Goal: Task Accomplishment & Management: Use online tool/utility

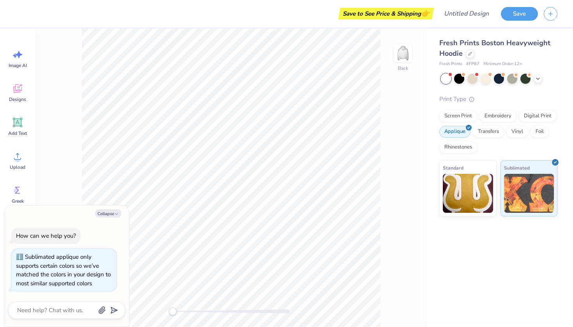
scroll to position [4, 0]
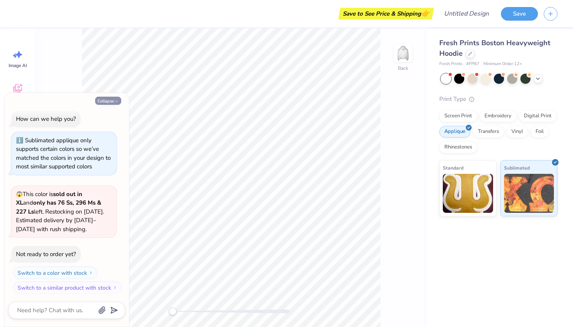
click at [116, 99] on icon "button" at bounding box center [116, 101] width 5 height 5
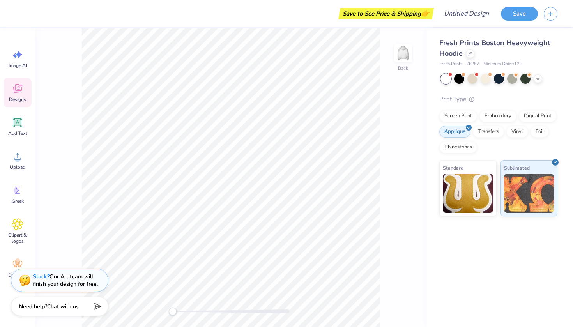
click at [16, 87] on icon at bounding box center [18, 89] width 12 height 12
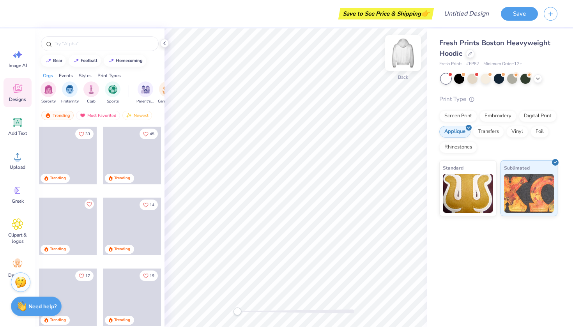
click at [402, 51] on img at bounding box center [403, 52] width 31 height 31
click at [400, 55] on img at bounding box center [403, 52] width 31 height 31
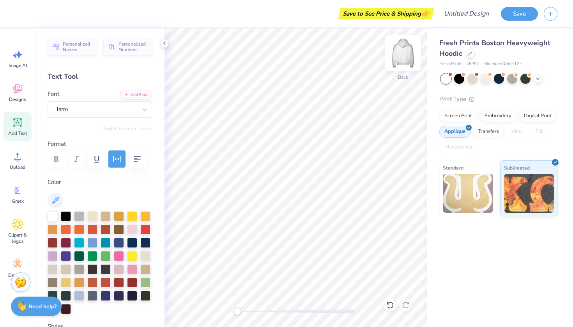
click at [407, 50] on div at bounding box center [403, 53] width 36 height 36
click at [398, 53] on img at bounding box center [403, 52] width 31 height 31
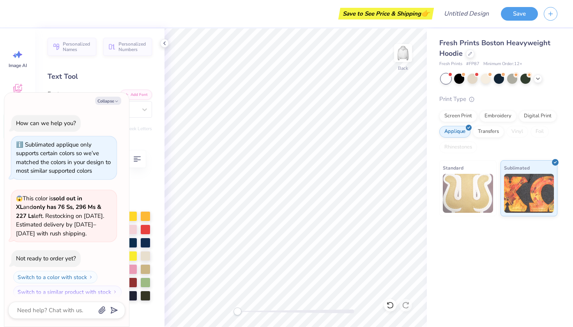
scroll to position [51, 0]
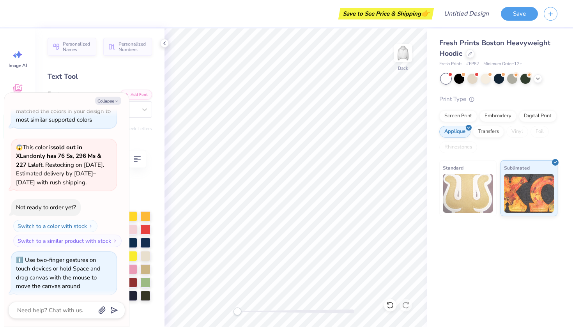
click at [178, 315] on div "Back" at bounding box center [296, 177] width 262 height 299
click at [400, 50] on img at bounding box center [403, 52] width 31 height 31
click at [404, 50] on img at bounding box center [403, 52] width 31 height 31
click at [404, 50] on img at bounding box center [403, 53] width 16 height 16
click at [165, 41] on icon at bounding box center [164, 43] width 6 height 6
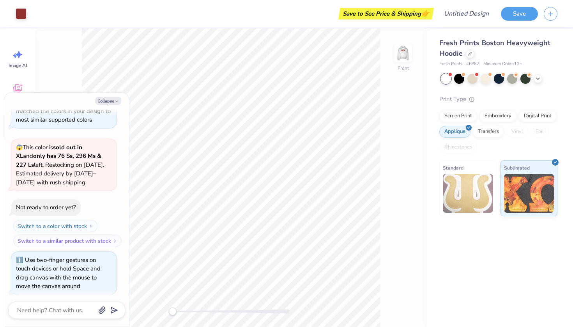
type textarea "x"
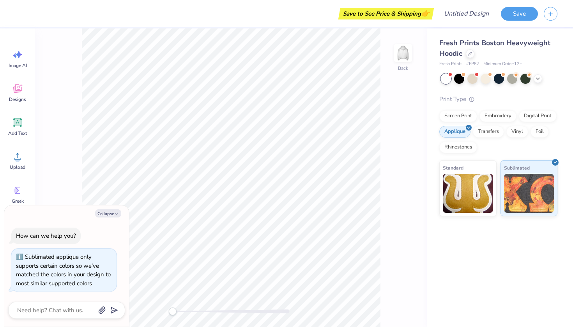
scroll to position [4, 0]
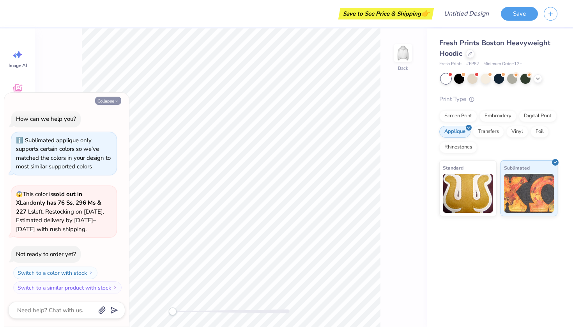
click at [116, 102] on icon "button" at bounding box center [116, 101] width 5 height 5
type textarea "x"
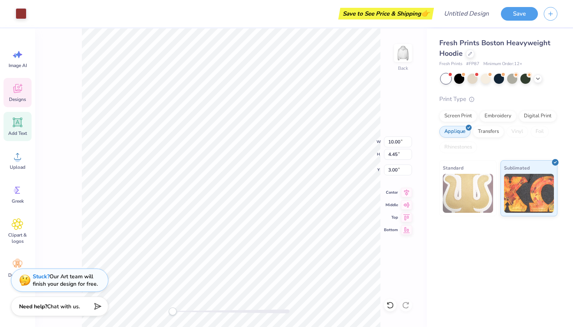
click at [22, 122] on icon at bounding box center [18, 123] width 12 height 12
type input "7.05"
type input "2.04"
type input "5.73"
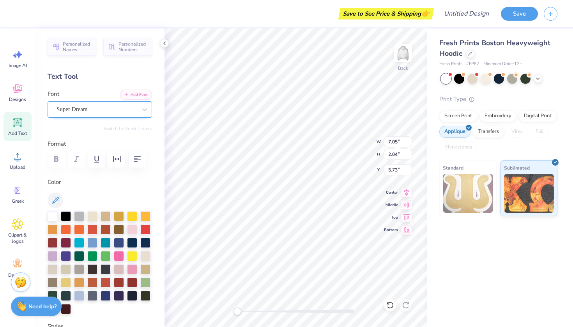
click at [113, 112] on div "Super Dream" at bounding box center [97, 109] width 82 height 12
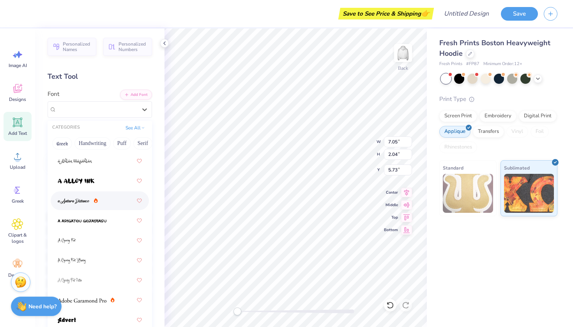
scroll to position [57, 0]
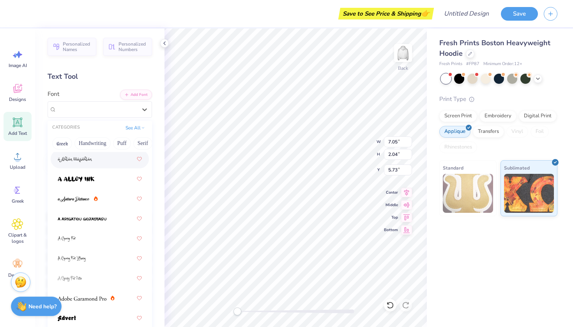
type input "10.00"
type input "4.45"
type input "3.00"
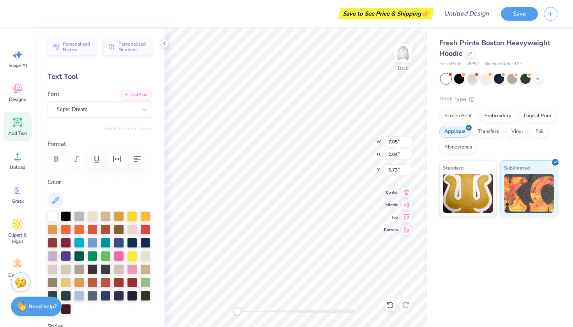
type textarea "T"
type textarea "Kappa Dekta"
click at [542, 77] on div at bounding box center [538, 78] width 9 height 9
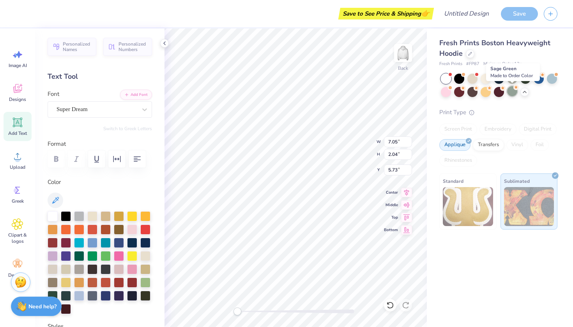
click at [514, 92] on div at bounding box center [512, 91] width 10 height 10
type input "16.55"
type input "2.70"
type input "5.40"
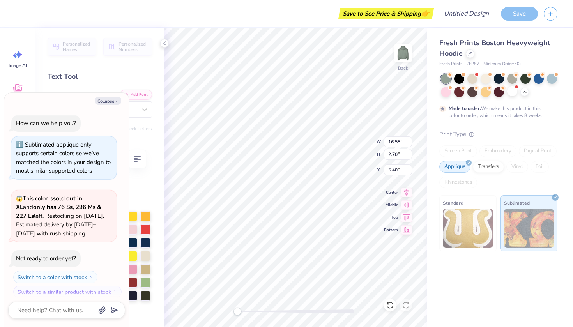
scroll to position [69, 0]
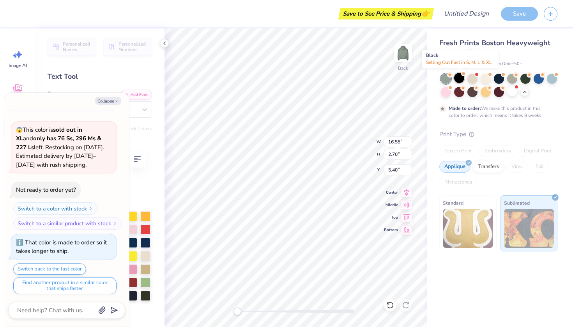
click at [462, 76] on div at bounding box center [459, 78] width 10 height 10
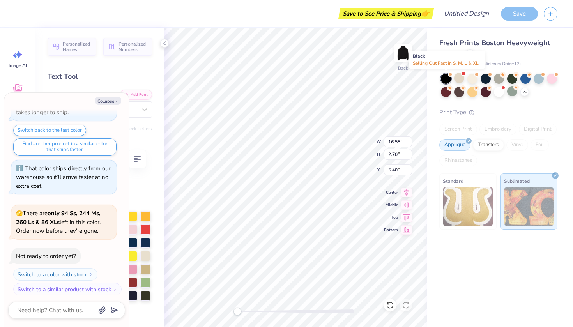
click at [445, 77] on div at bounding box center [446, 79] width 10 height 10
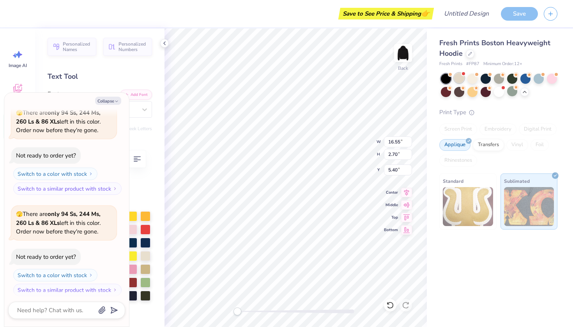
click at [459, 76] on div at bounding box center [459, 78] width 10 height 10
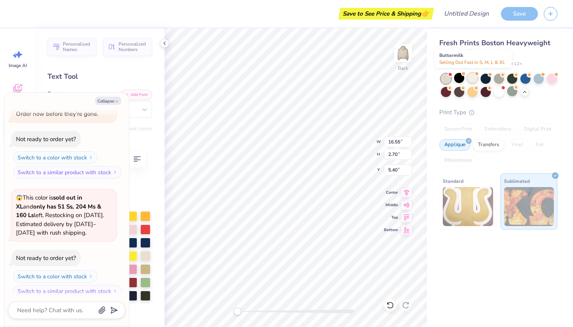
click at [474, 76] on div at bounding box center [473, 78] width 10 height 10
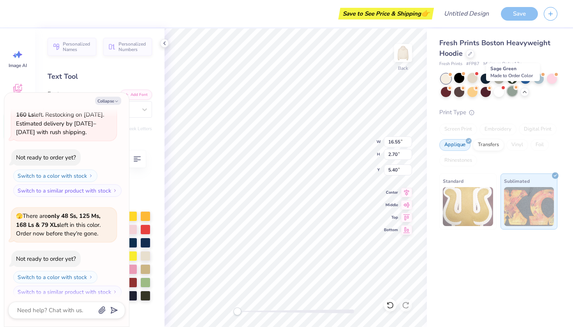
click at [514, 90] on div at bounding box center [512, 91] width 10 height 10
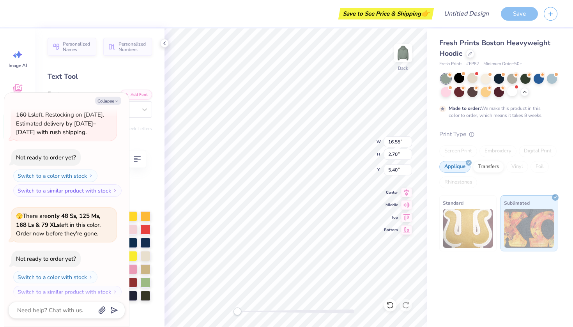
scroll to position [591, 0]
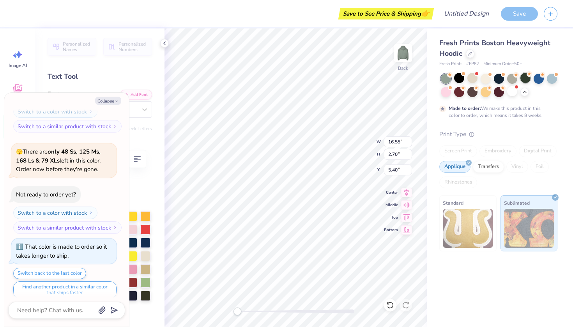
click at [524, 77] on div at bounding box center [526, 78] width 10 height 10
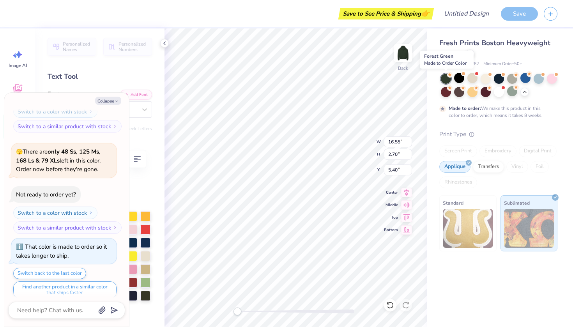
click at [445, 78] on div at bounding box center [446, 79] width 10 height 10
type textarea "x"
type textarea "Kappa Dekt"
type textarea "x"
type textarea "Kappa Dek"
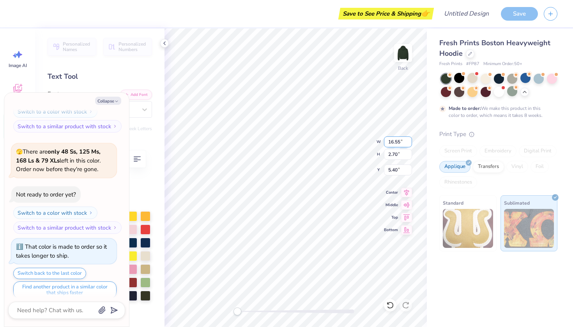
type textarea "x"
type textarea "Kappa De"
type textarea "x"
type textarea "Kappa Del"
type textarea "x"
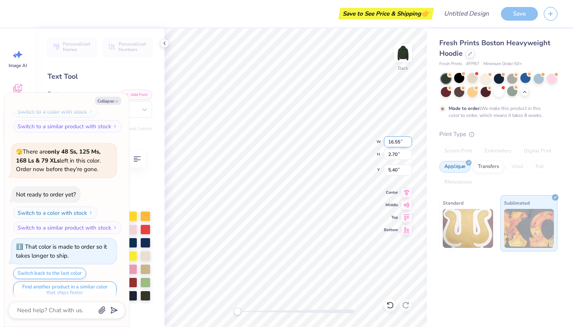
type textarea "Kappa Delt"
type textarea "x"
type textarea "Kappa Delta"
click at [116, 99] on icon "button" at bounding box center [116, 101] width 5 height 5
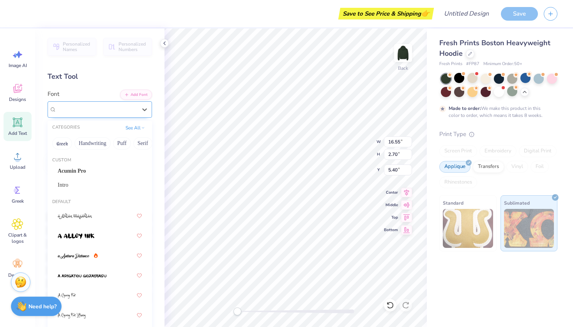
click at [90, 117] on div "Super Dream" at bounding box center [100, 109] width 105 height 16
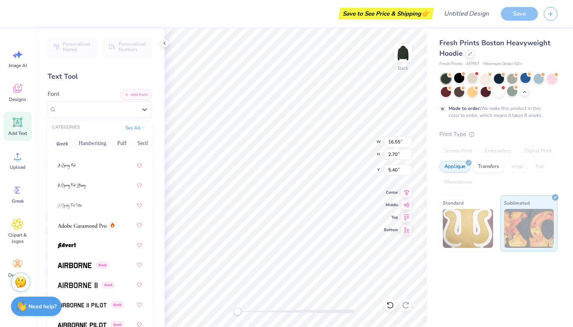
scroll to position [135, 0]
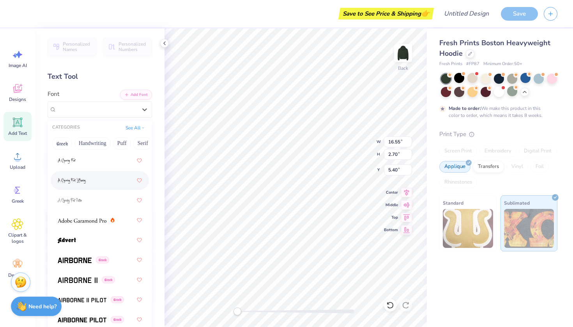
click at [83, 181] on img at bounding box center [72, 180] width 28 height 5
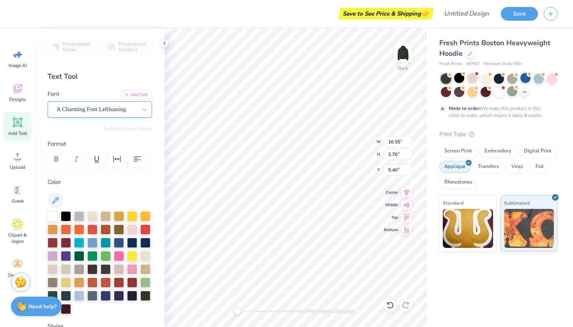
click at [85, 113] on span "A Charming Font Leftleaning" at bounding box center [91, 109] width 69 height 9
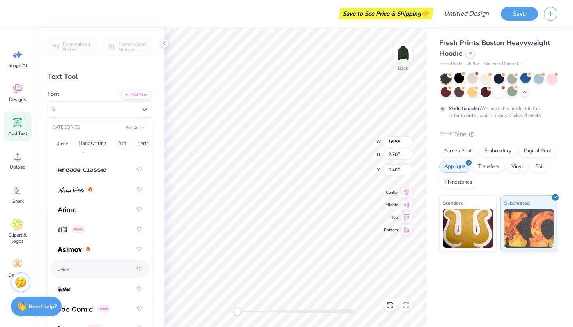
scroll to position [358, 0]
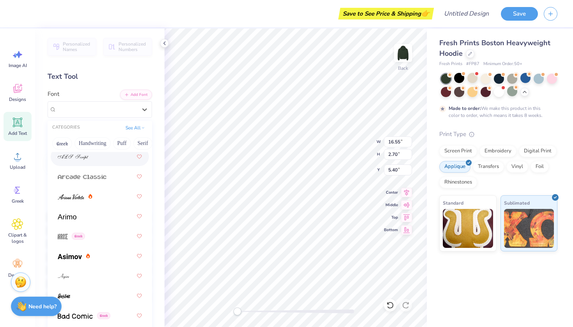
click at [81, 161] on div at bounding box center [100, 157] width 84 height 14
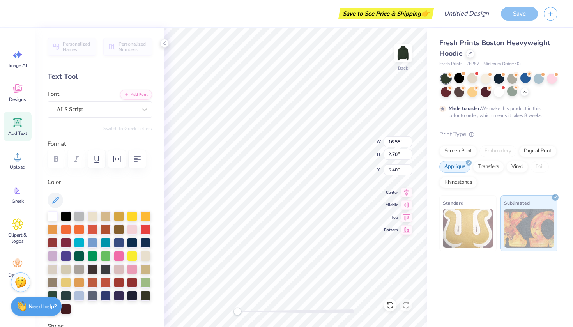
type textarea "x"
type input "14.90"
type input "2.93"
type input "5.28"
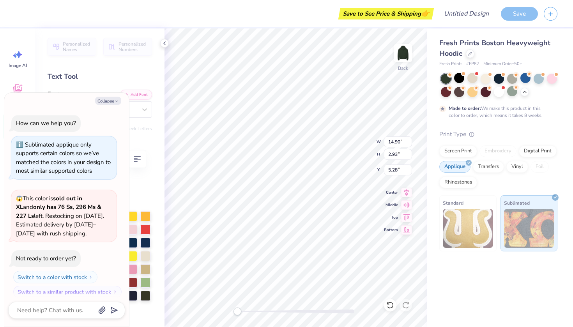
scroll to position [655, 0]
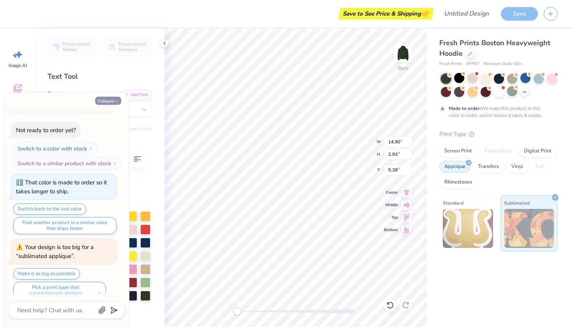
click at [121, 99] on button "Collapse" at bounding box center [108, 101] width 26 height 8
type textarea "x"
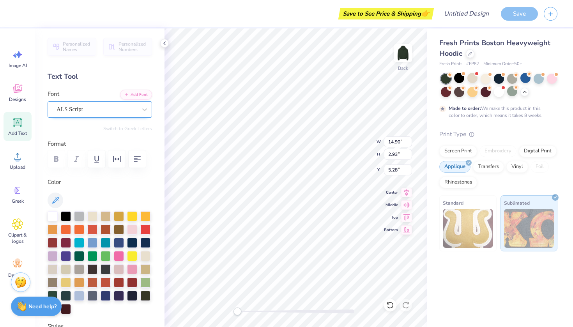
click at [110, 110] on div "ALS Script" at bounding box center [97, 109] width 82 height 12
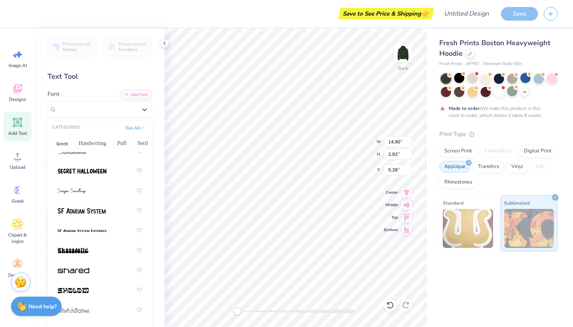
scroll to position [5176, 0]
click at [85, 193] on img at bounding box center [72, 190] width 28 height 5
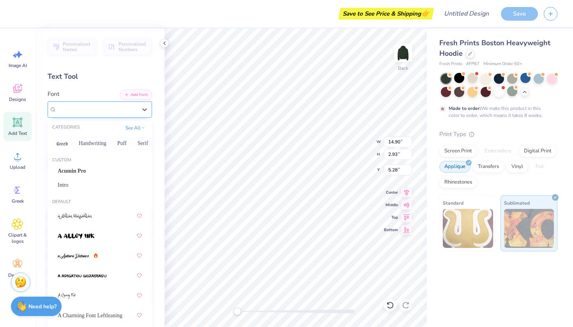
click at [119, 114] on div at bounding box center [97, 109] width 80 height 11
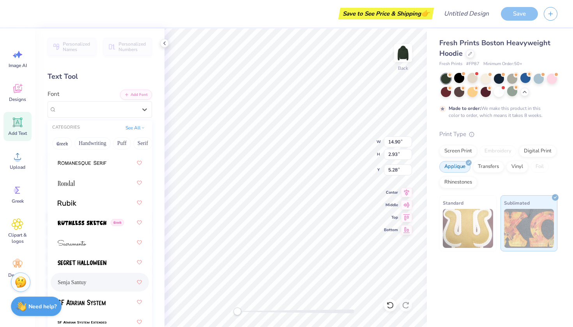
scroll to position [5085, 0]
click at [83, 238] on span at bounding box center [72, 242] width 28 height 8
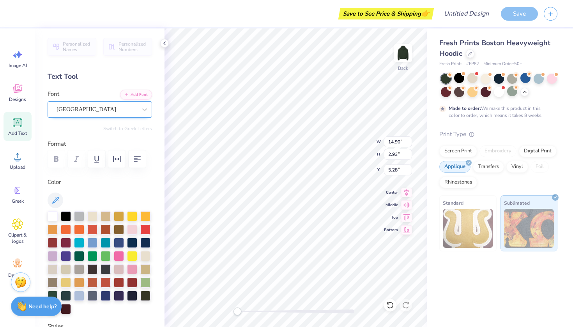
click at [89, 117] on div "[GEOGRAPHIC_DATA]" at bounding box center [100, 109] width 105 height 16
type textarea "Kappa Delta"
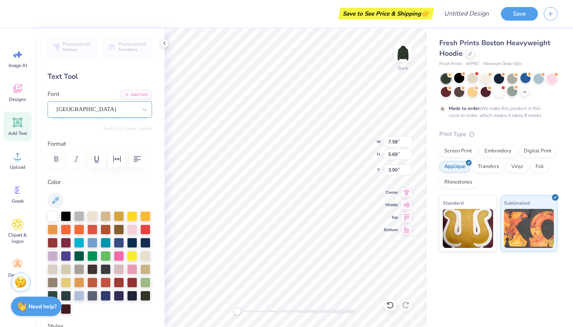
click at [81, 110] on div "[GEOGRAPHIC_DATA]" at bounding box center [97, 109] width 82 height 12
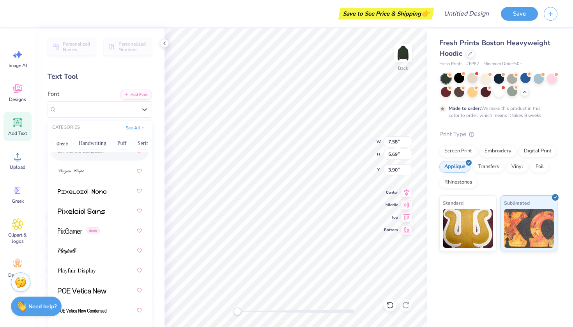
scroll to position [4642, 0]
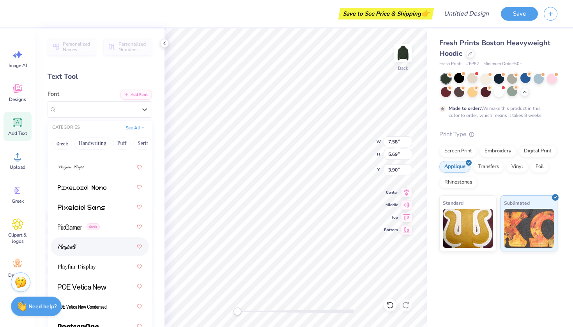
click at [72, 243] on div at bounding box center [100, 247] width 84 height 14
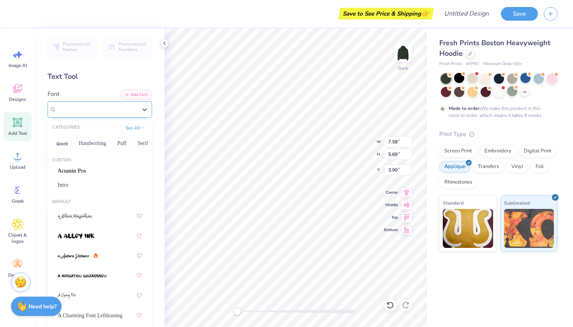
click at [105, 107] on div "Playball" at bounding box center [97, 109] width 82 height 12
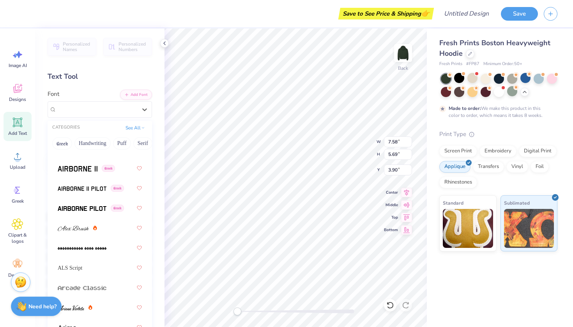
scroll to position [335, 0]
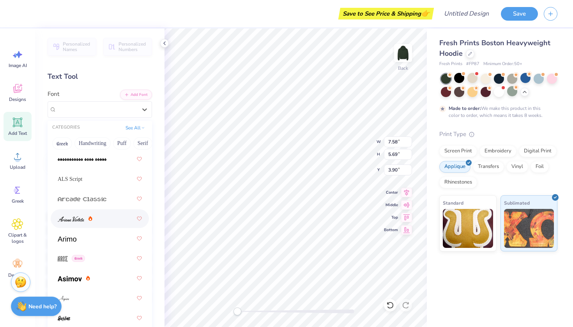
click at [83, 222] on img at bounding box center [71, 218] width 27 height 5
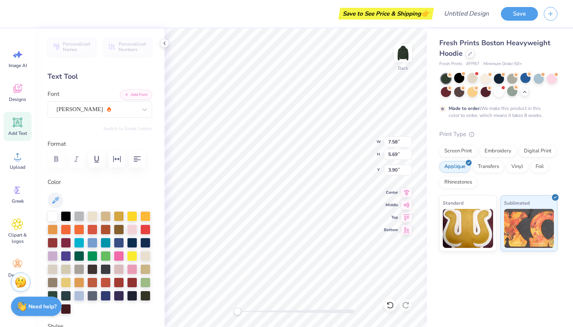
type input "6.36"
type input "6.94"
type input "3.84"
type input "3.50"
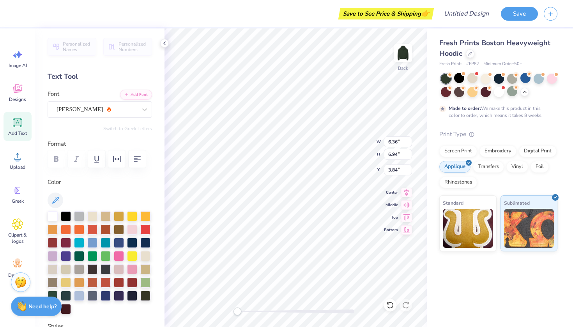
type input "3.81"
type input "5.69"
type textarea "Kappa Delta"
type input "3.83"
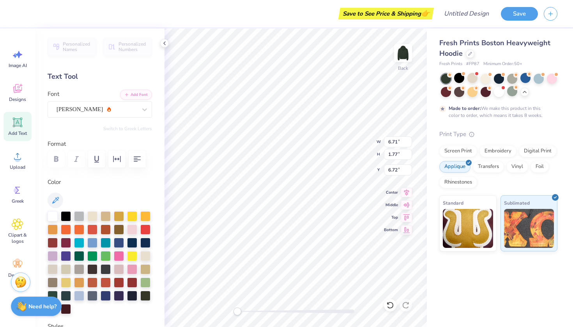
type input "1.01"
type input "6.71"
type input "3.41"
type input "0.90"
type input "5.74"
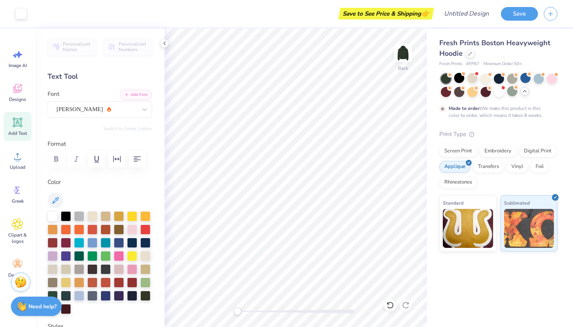
click at [528, 89] on icon at bounding box center [525, 91] width 6 height 6
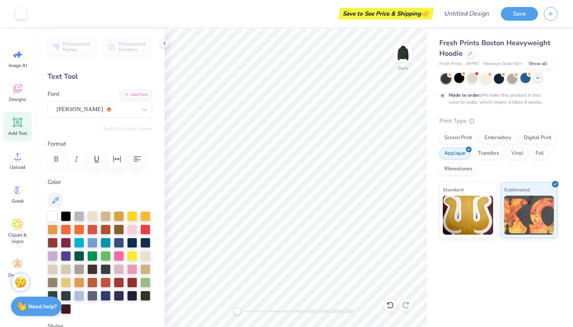
click at [537, 78] on icon at bounding box center [538, 78] width 6 height 6
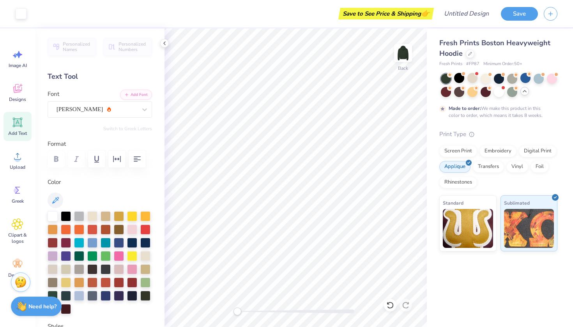
click at [18, 121] on icon at bounding box center [17, 122] width 7 height 7
type textarea "EXEC"
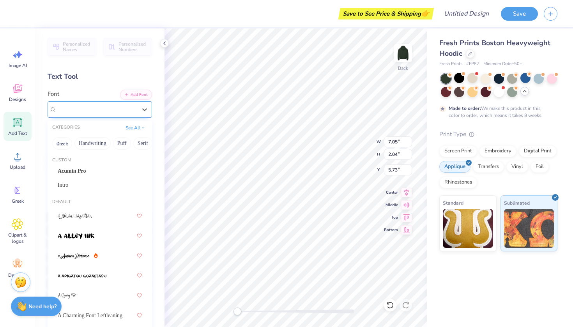
click at [103, 106] on div "Super Dream" at bounding box center [97, 109] width 82 height 12
click at [88, 166] on div "Acumin Pro" at bounding box center [100, 171] width 98 height 13
click at [84, 107] on span "Acumin Pro" at bounding box center [72, 109] width 30 height 9
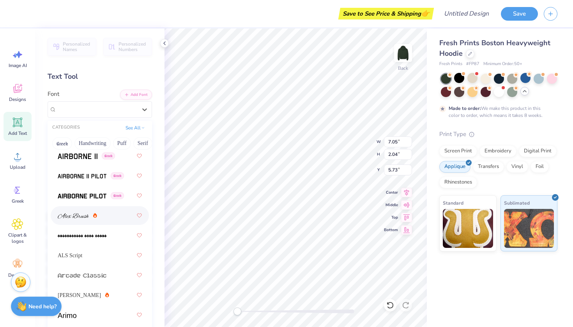
scroll to position [209, 0]
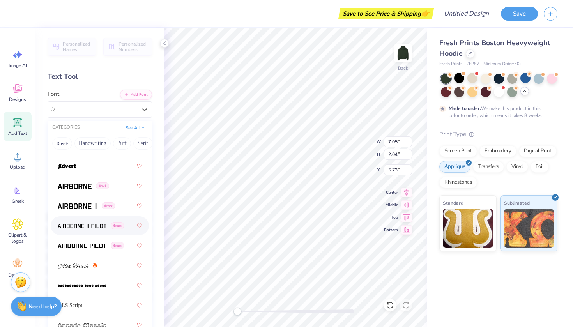
click at [89, 225] on img at bounding box center [82, 225] width 49 height 5
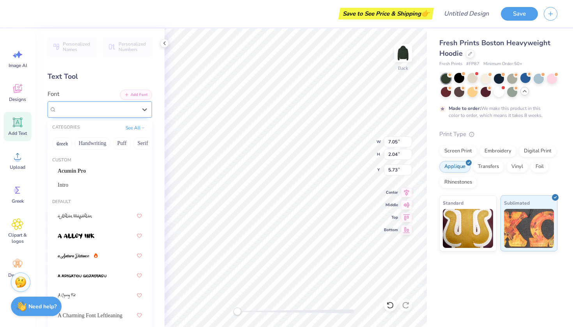
drag, startPoint x: 93, startPoint y: 106, endPoint x: 85, endPoint y: 179, distance: 73.4
click at [93, 106] on span "Airborne II Pilot" at bounding box center [76, 109] width 39 height 9
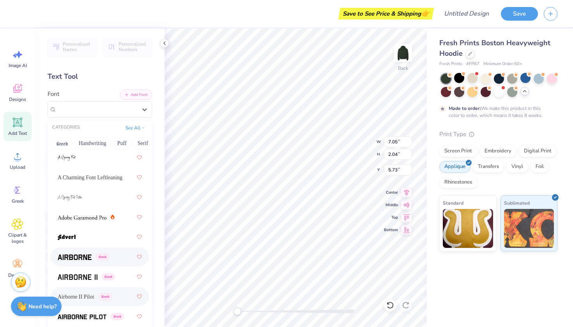
scroll to position [148, 0]
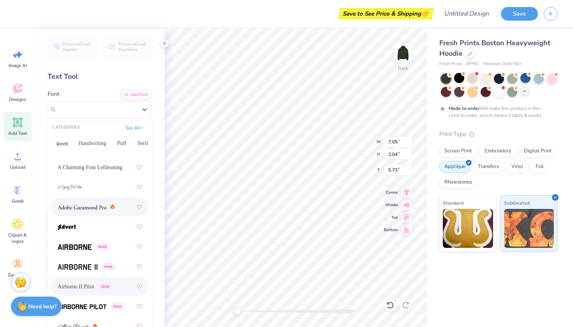
click at [92, 207] on img at bounding box center [82, 207] width 49 height 5
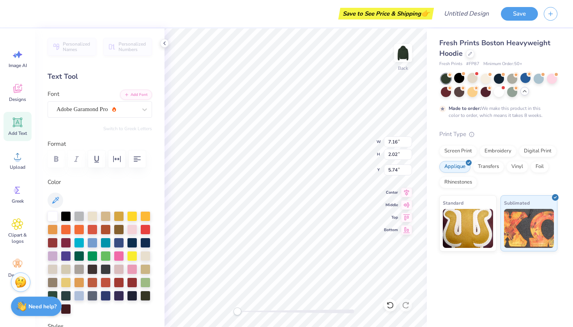
type input "3.11"
type input "0.88"
type input "2.22"
type input "0.62"
type input "1.86"
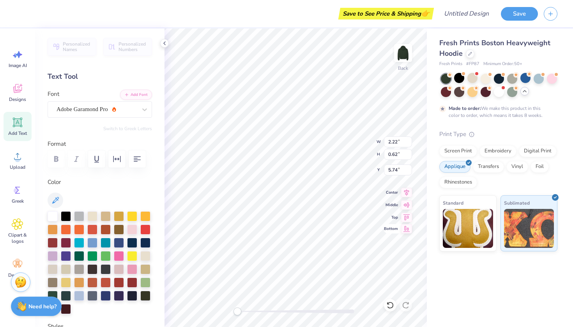
type input "0.52"
type input "5.84"
